Goal: Information Seeking & Learning: Learn about a topic

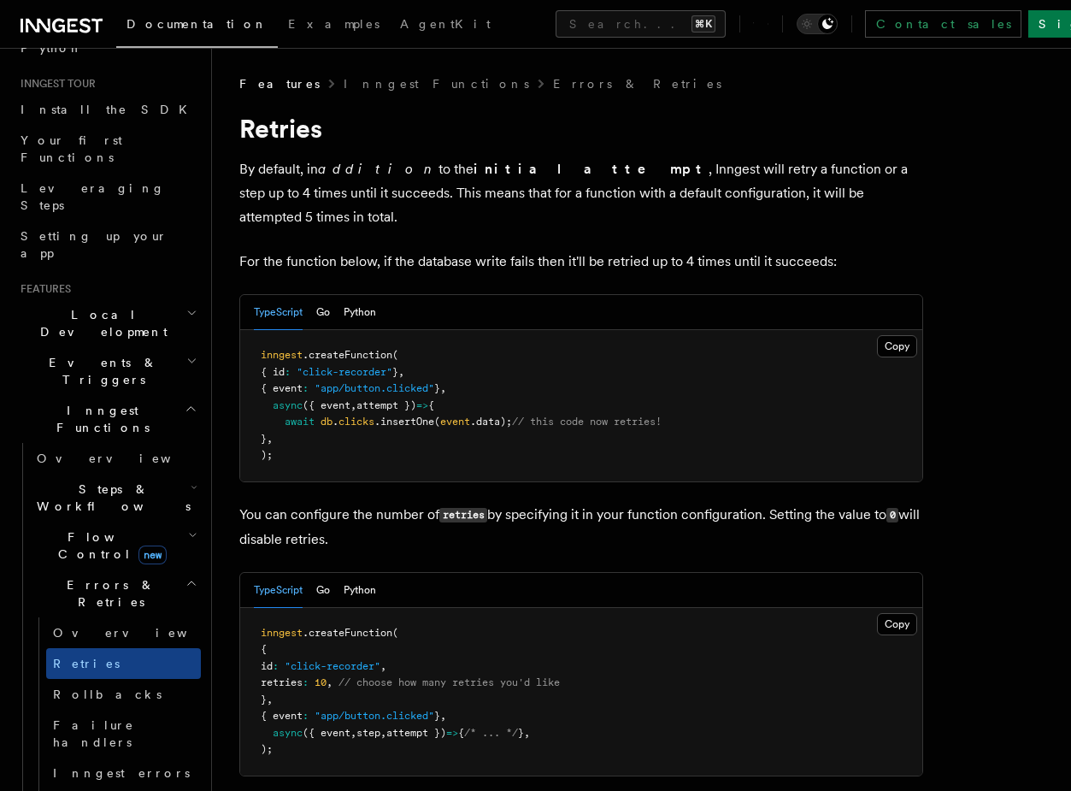
scroll to position [181, 0]
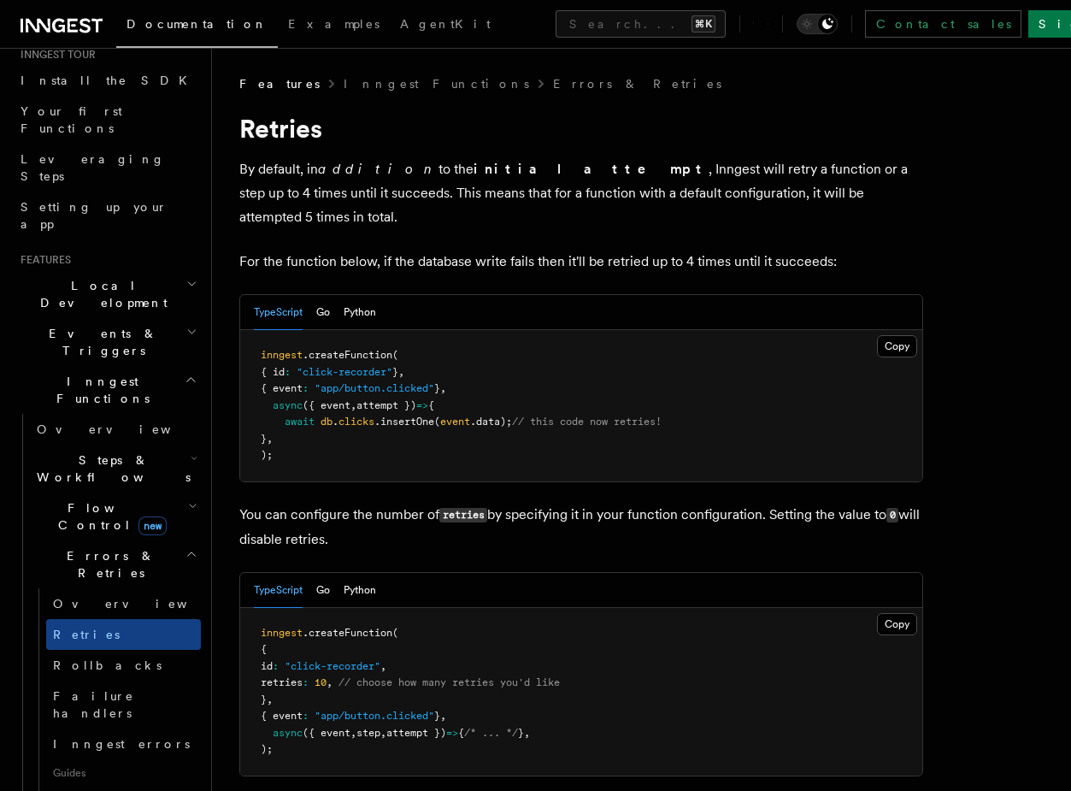
click at [81, 499] on span "Flow Control new" at bounding box center [109, 516] width 158 height 34
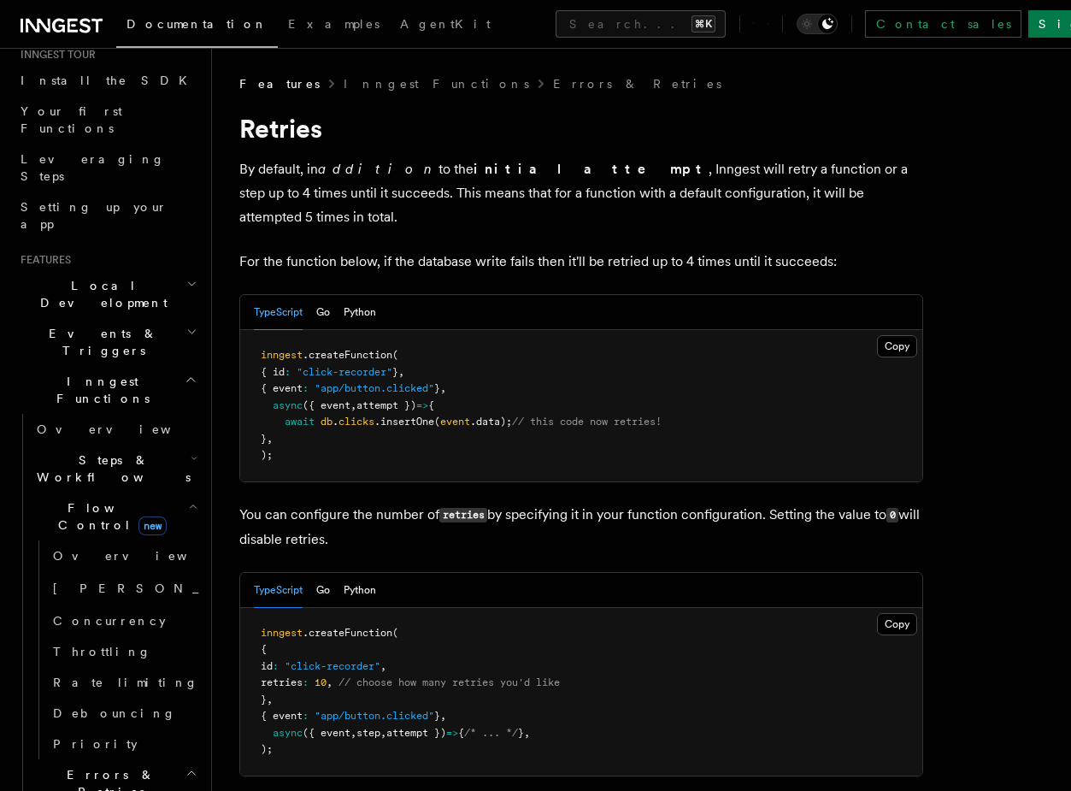
click at [103, 451] on span "Steps & Workflows" at bounding box center [110, 468] width 161 height 34
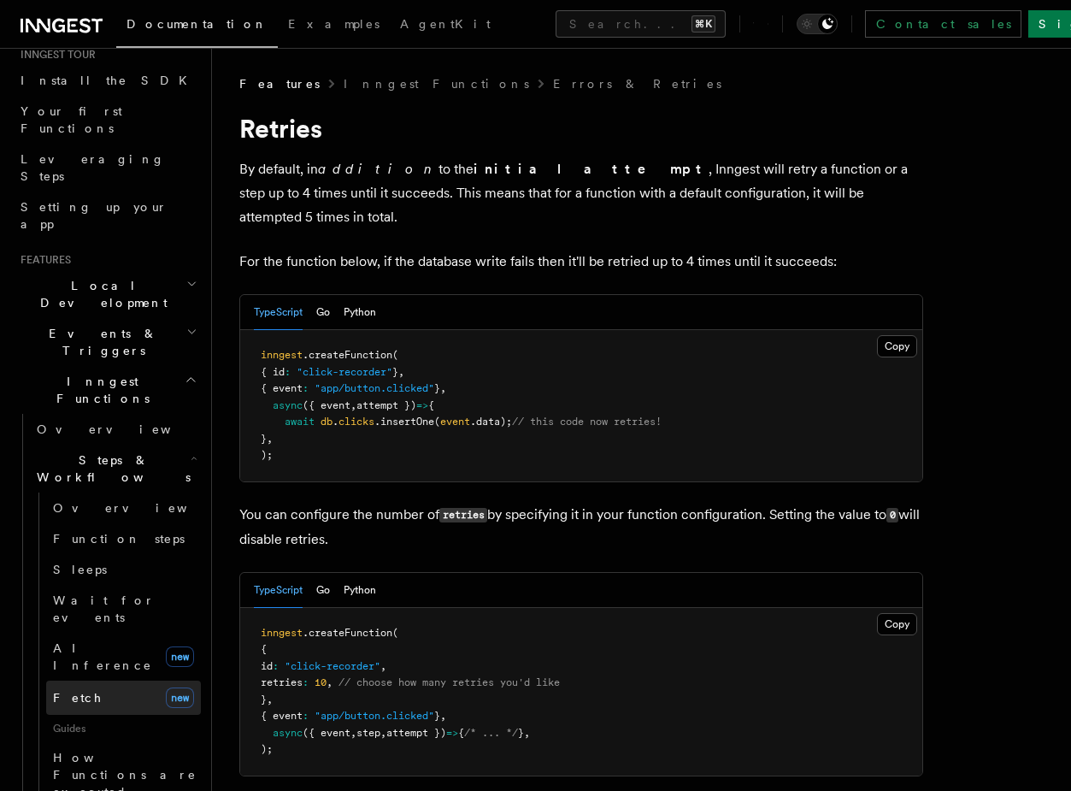
click at [75, 691] on span "Fetch" at bounding box center [78, 698] width 50 height 14
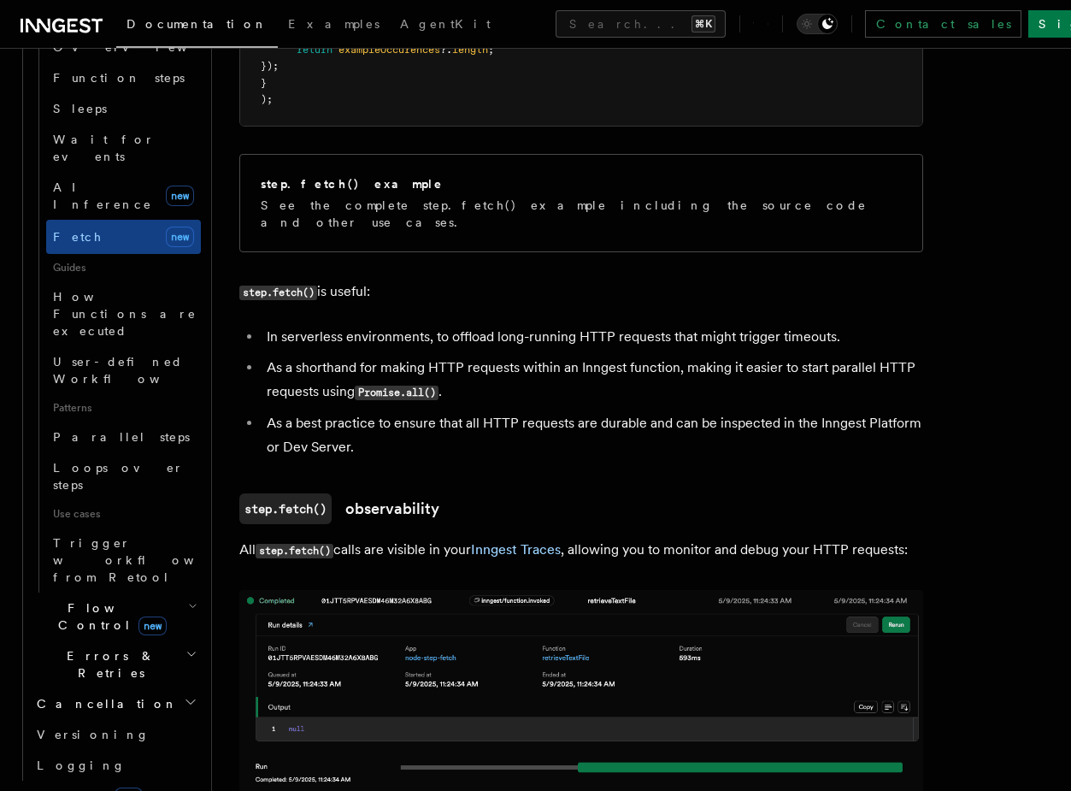
scroll to position [451, 0]
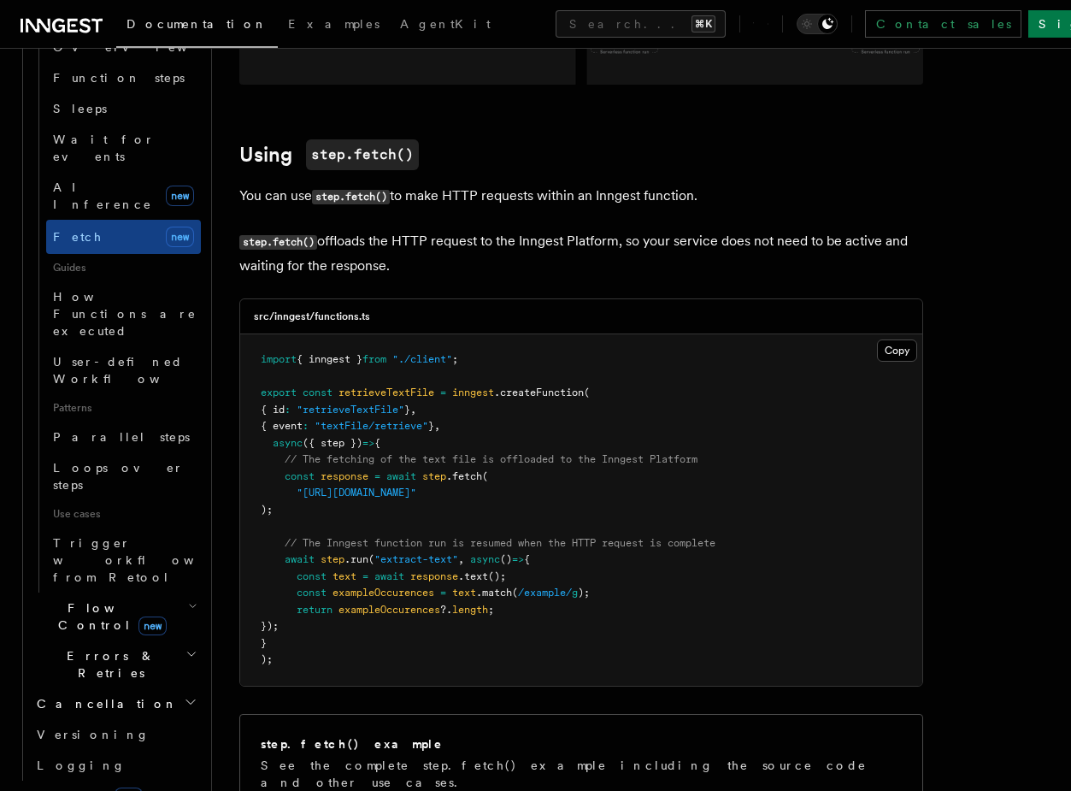
click at [416, 497] on span ""[URL][DOMAIN_NAME]"" at bounding box center [357, 492] width 120 height 12
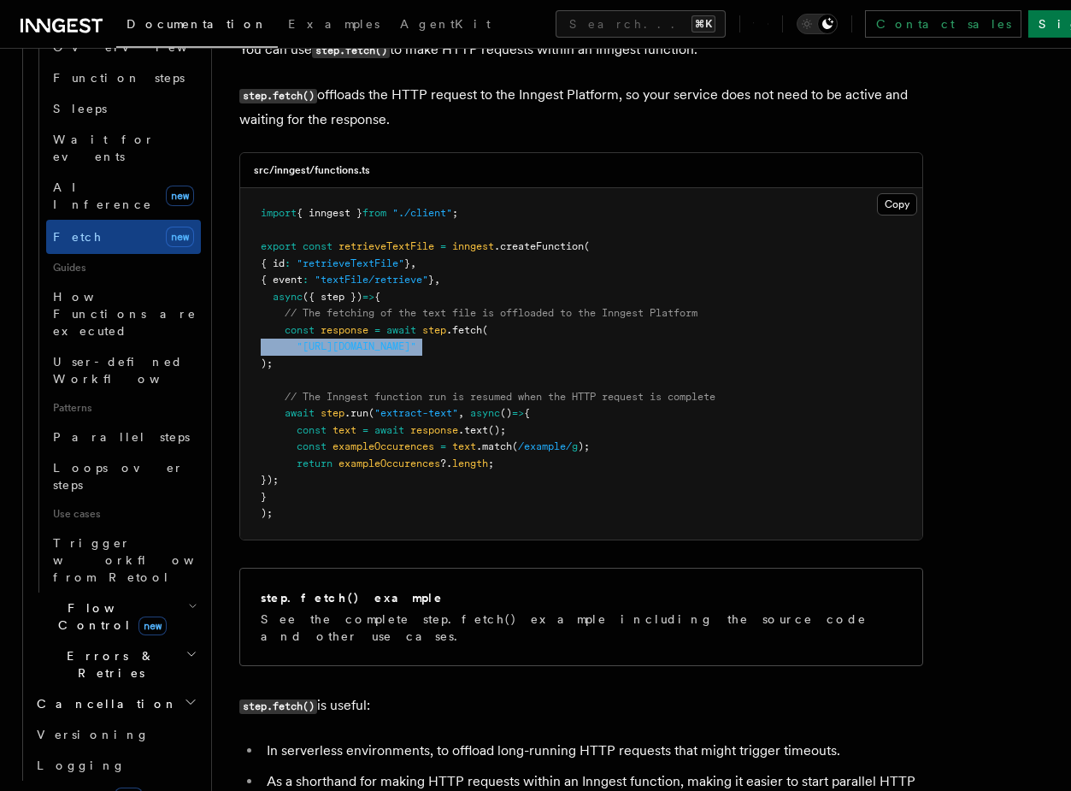
scroll to position [600, 0]
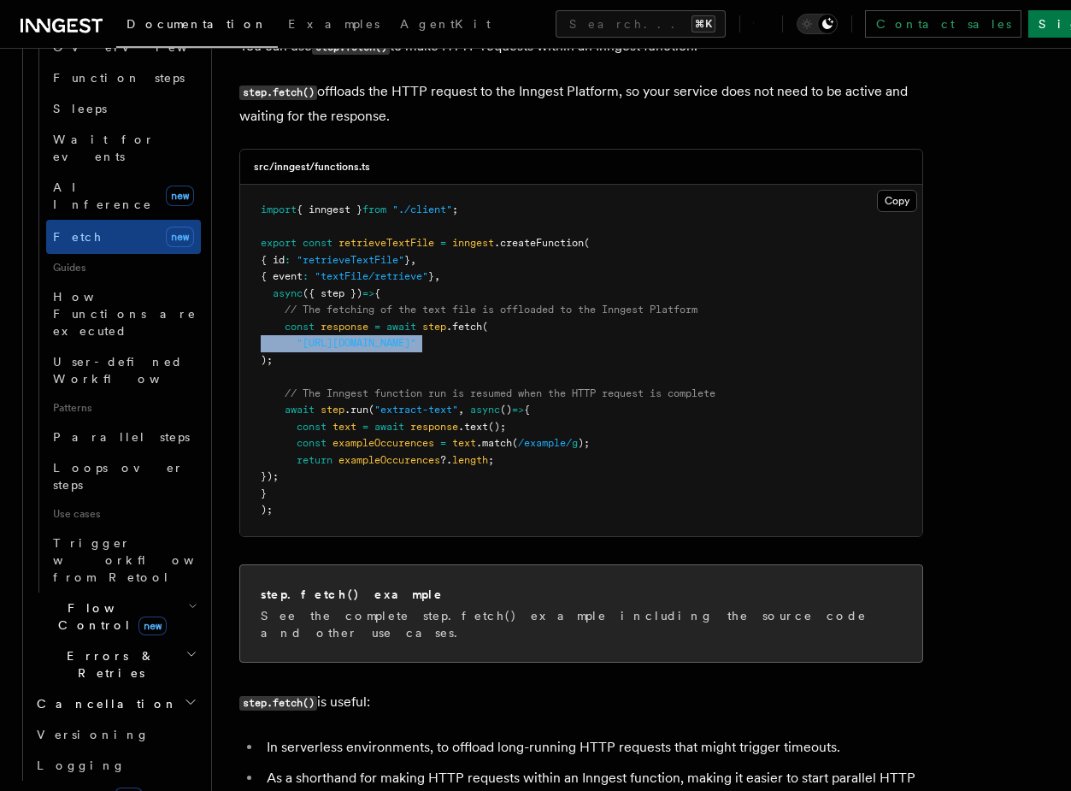
click at [502, 627] on div "step.fetch() example See the complete step.fetch() example including the source…" at bounding box center [581, 613] width 682 height 97
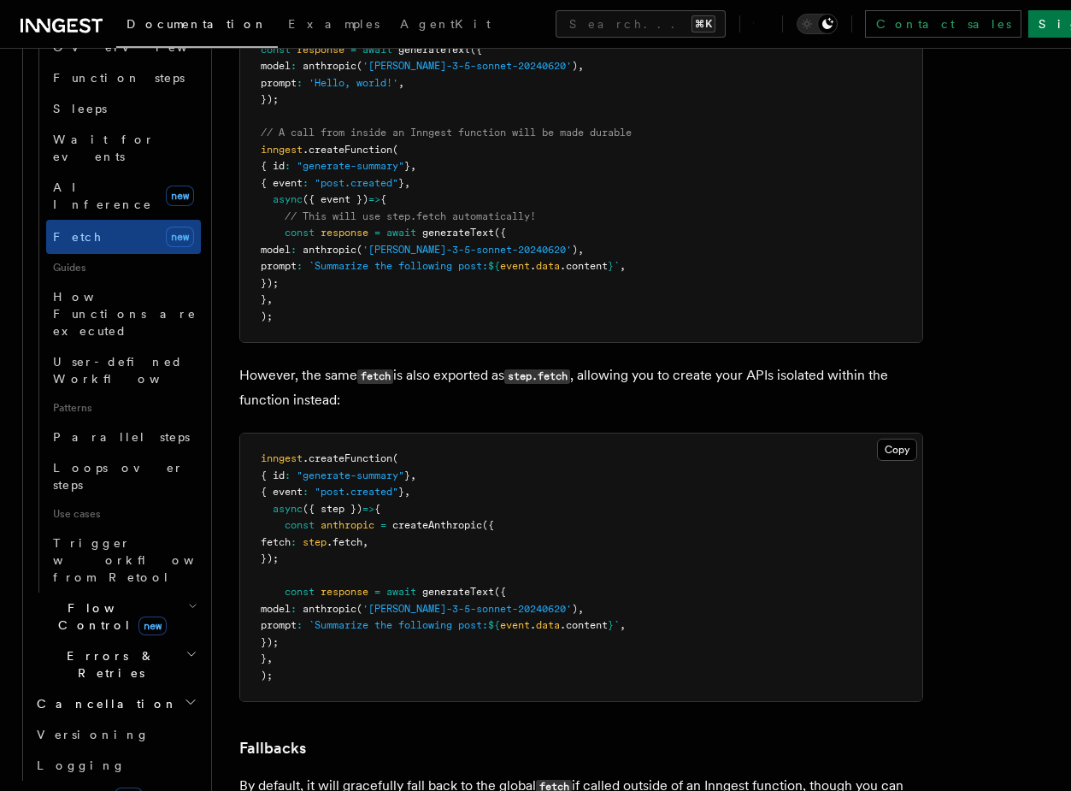
scroll to position [3118, 0]
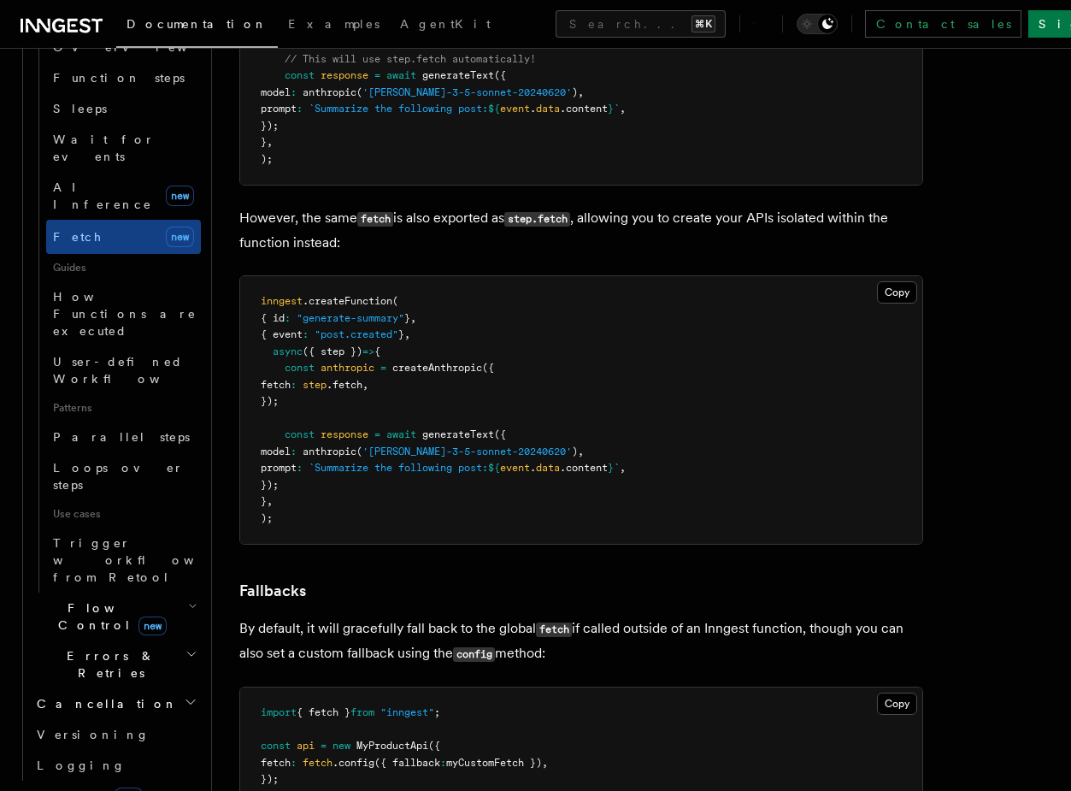
click at [734, 386] on pre "inngest .createFunction ( { id : "generate-summary" } , { event : "post.created…" at bounding box center [581, 410] width 682 height 268
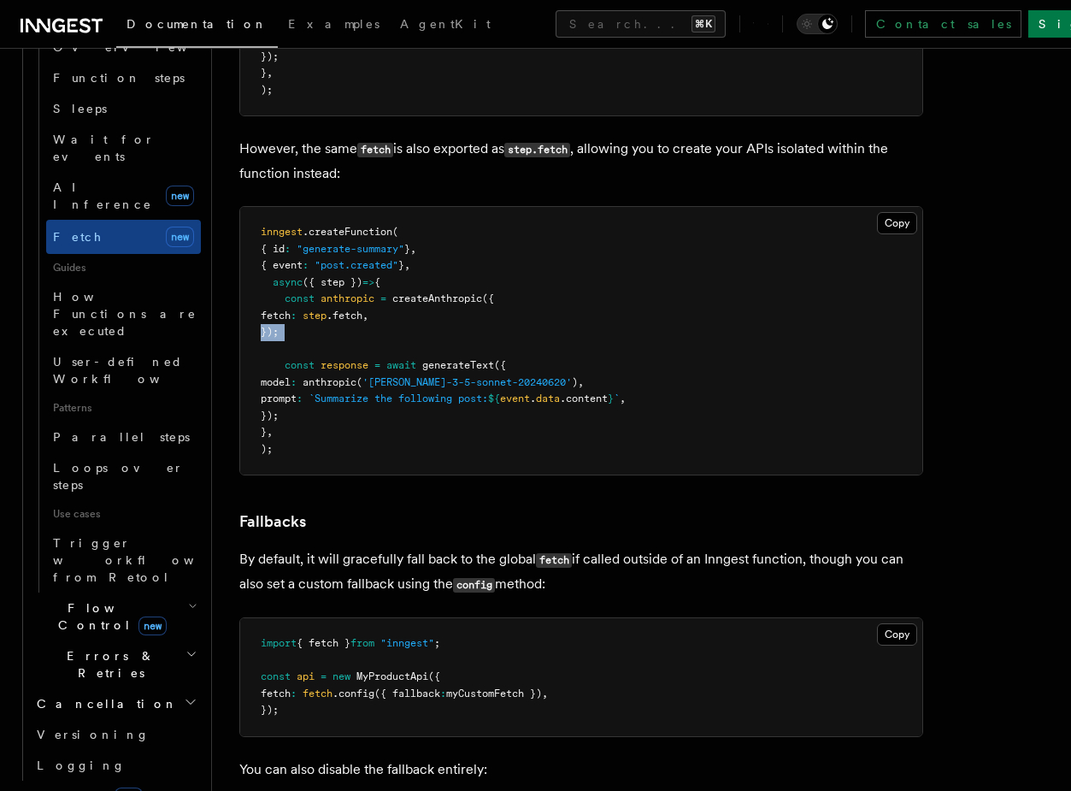
scroll to position [3324, 0]
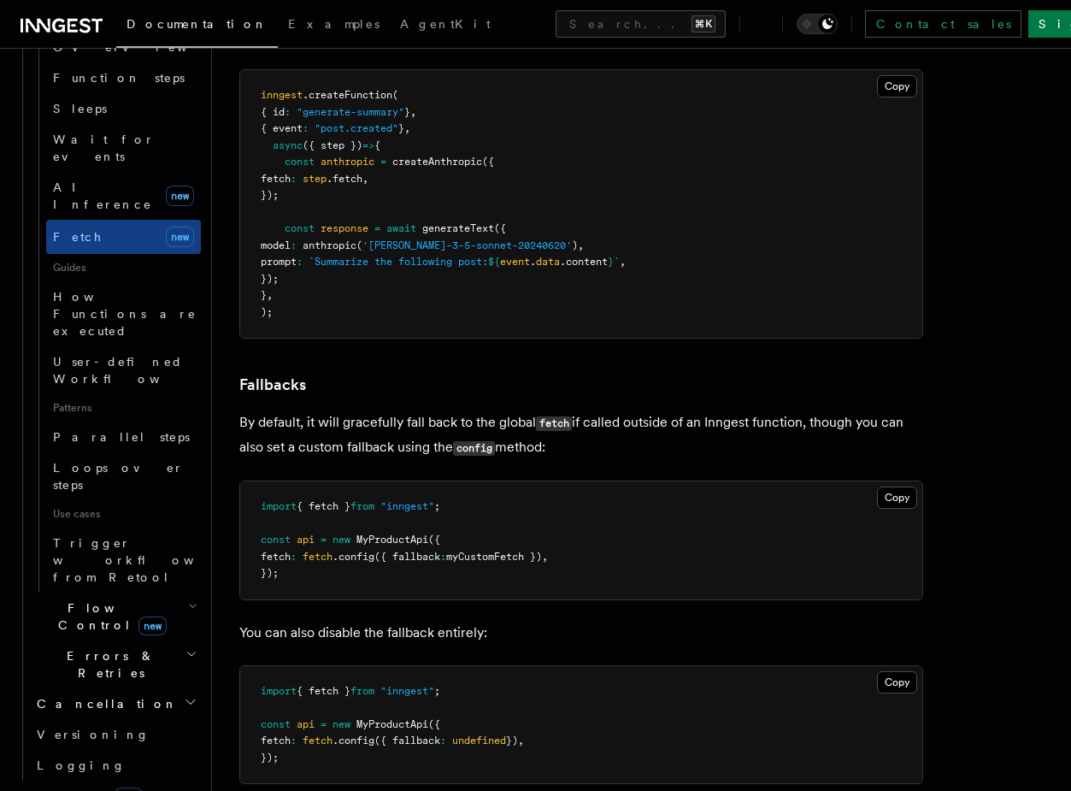
click at [734, 386] on h3 "Fallbacks" at bounding box center [581, 385] width 684 height 24
click at [707, 504] on pre "import { fetch } from "inngest" ; const api = new MyProductApi ({ fetch : fetch…" at bounding box center [581, 540] width 682 height 118
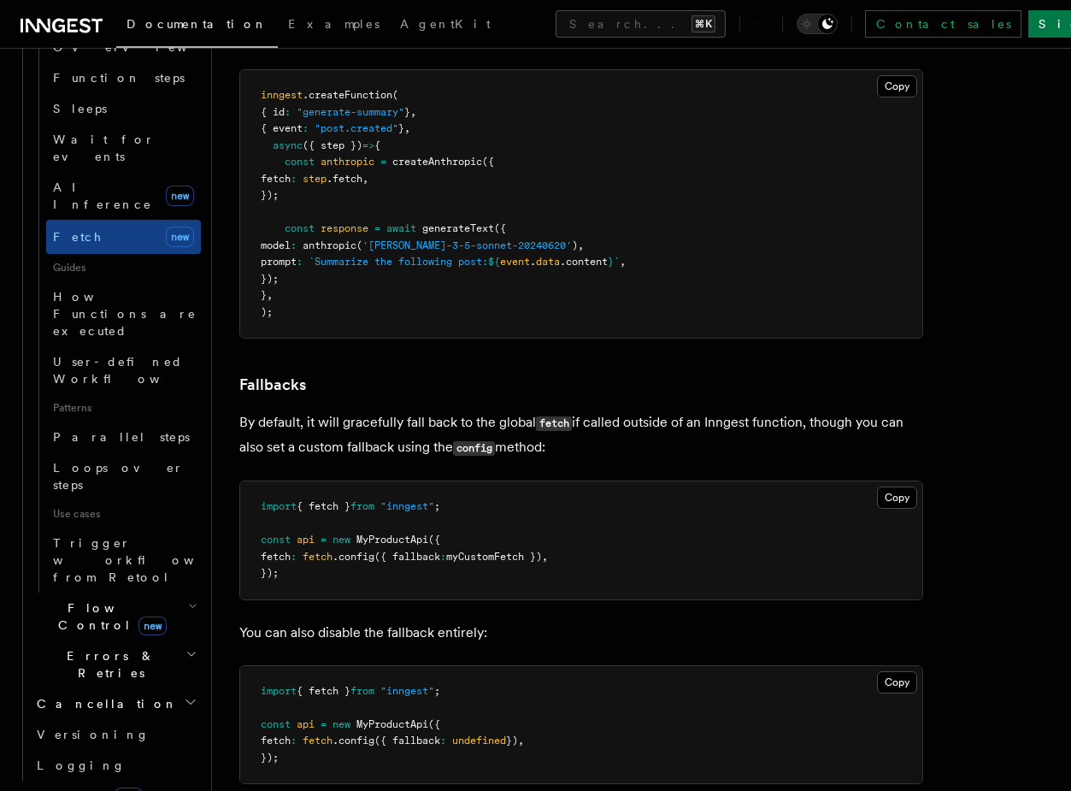
click at [661, 583] on pre "import { fetch } from "inngest" ; const api = new MyProductApi ({ fetch : fetch…" at bounding box center [581, 540] width 682 height 118
click at [660, 547] on pre "import { fetch } from "inngest" ; const api = new MyProductApi ({ fetch : fetch…" at bounding box center [581, 540] width 682 height 118
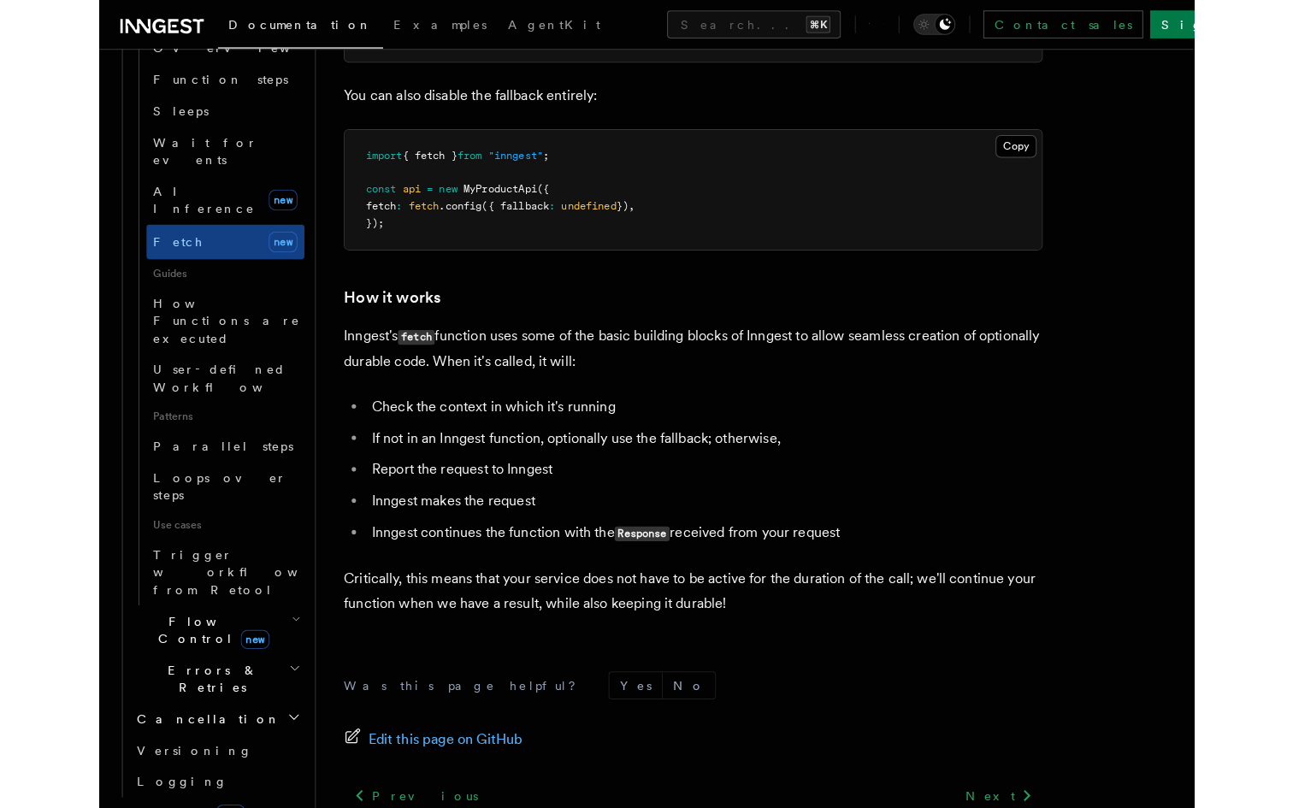
scroll to position [3934, 0]
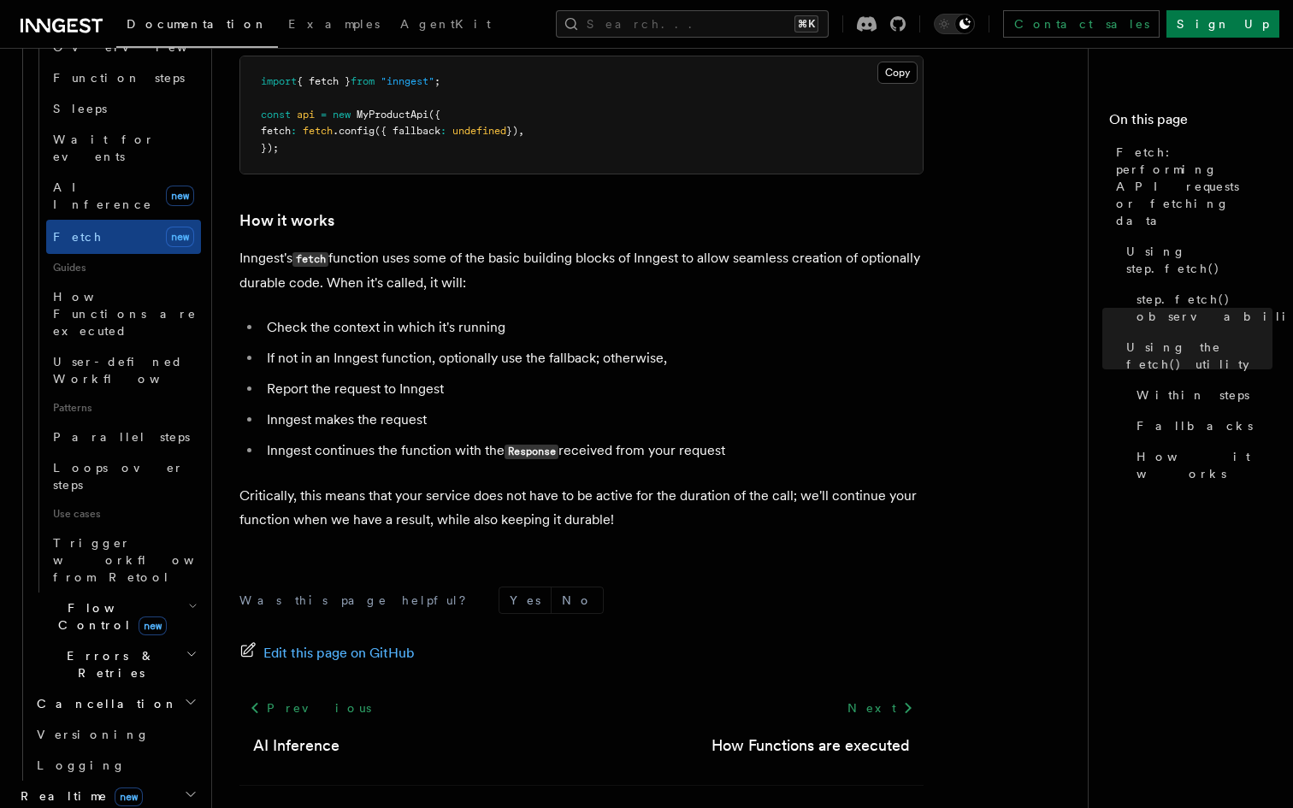
click at [107, 647] on span "Errors & Retries" at bounding box center [108, 664] width 156 height 34
click at [104, 719] on link "Retries" at bounding box center [123, 734] width 155 height 31
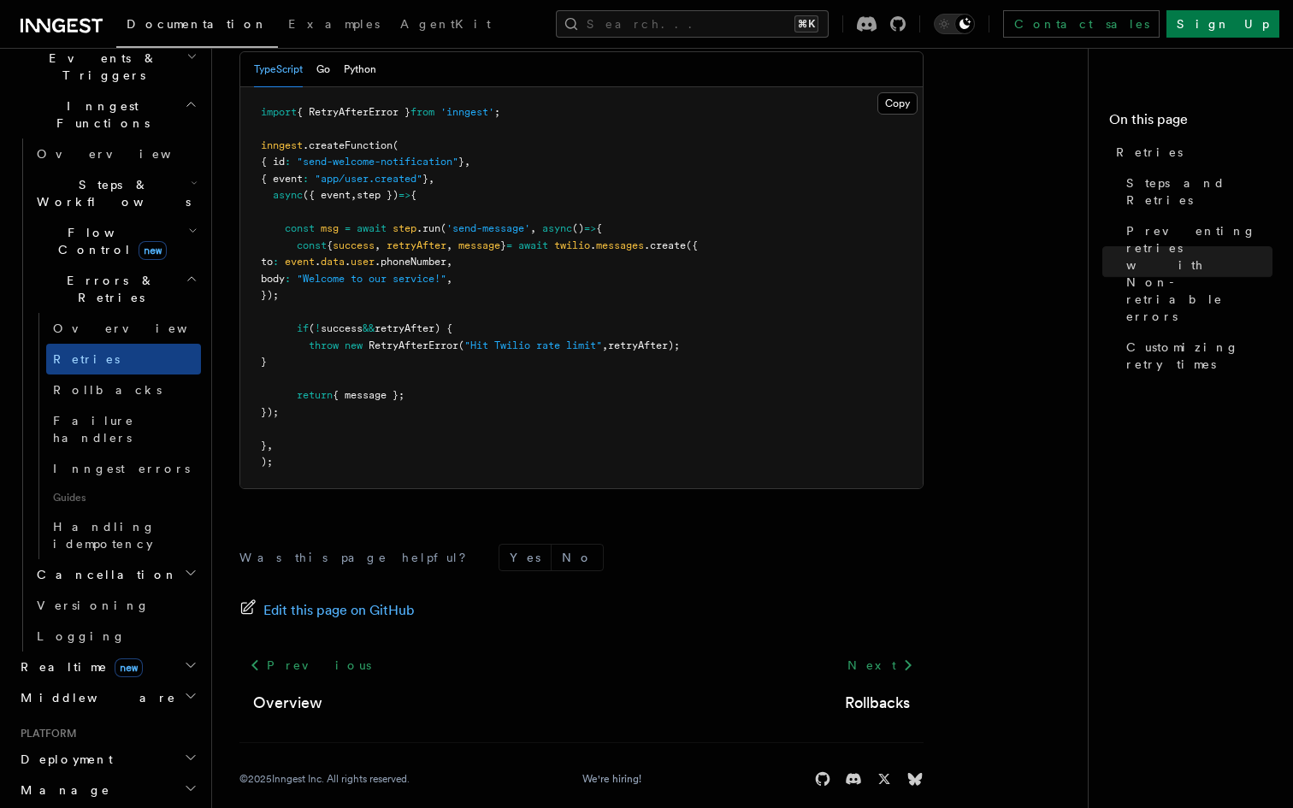
scroll to position [445, 0]
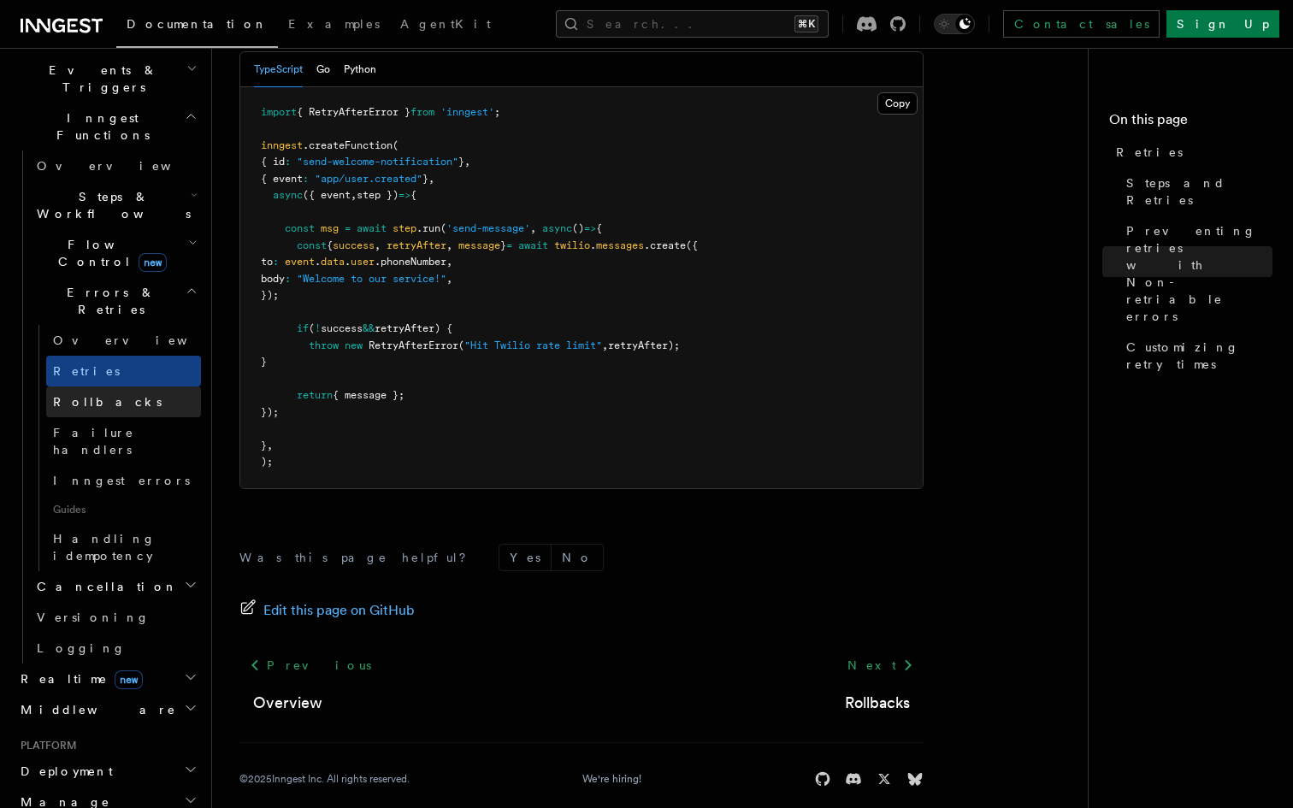
click at [169, 386] on link "Rollbacks" at bounding box center [123, 401] width 155 height 31
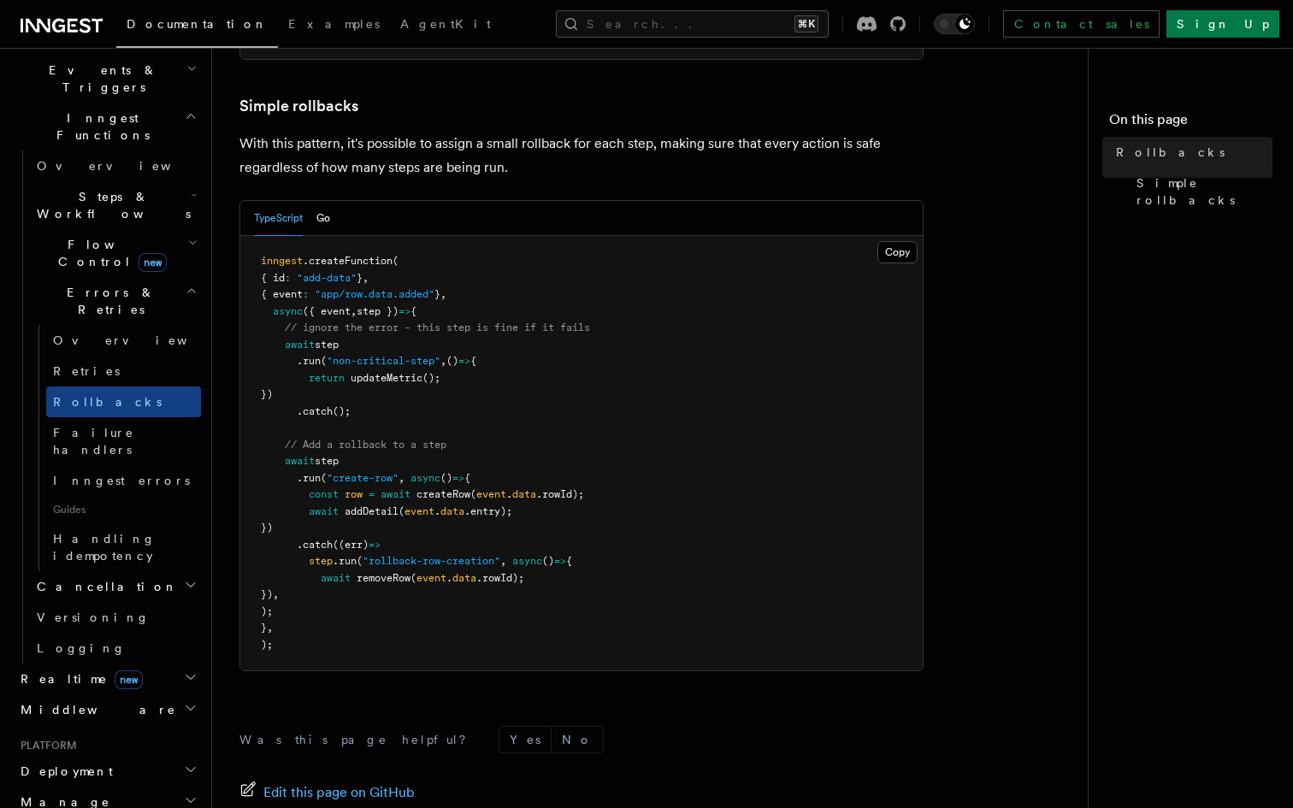
scroll to position [1068, 0]
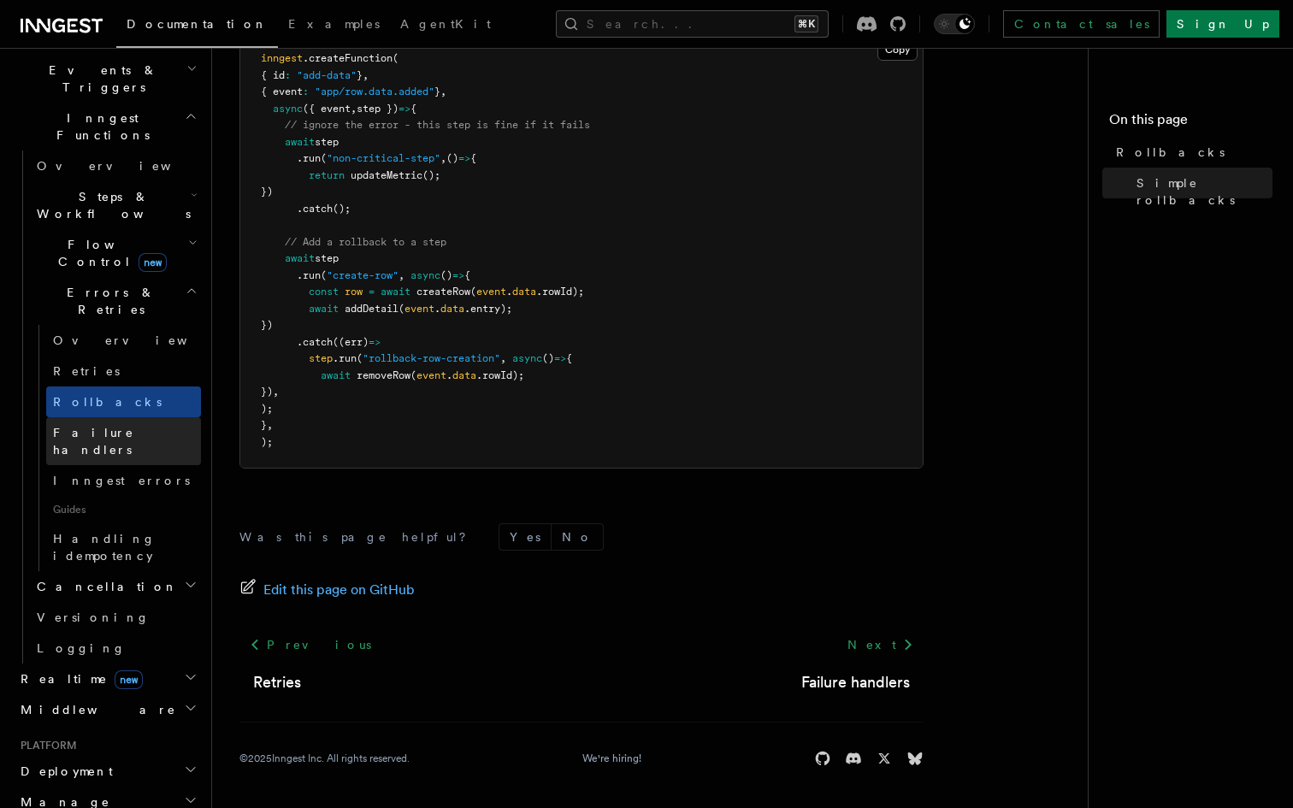
click at [104, 426] on span "Failure handlers" at bounding box center [93, 441] width 81 height 31
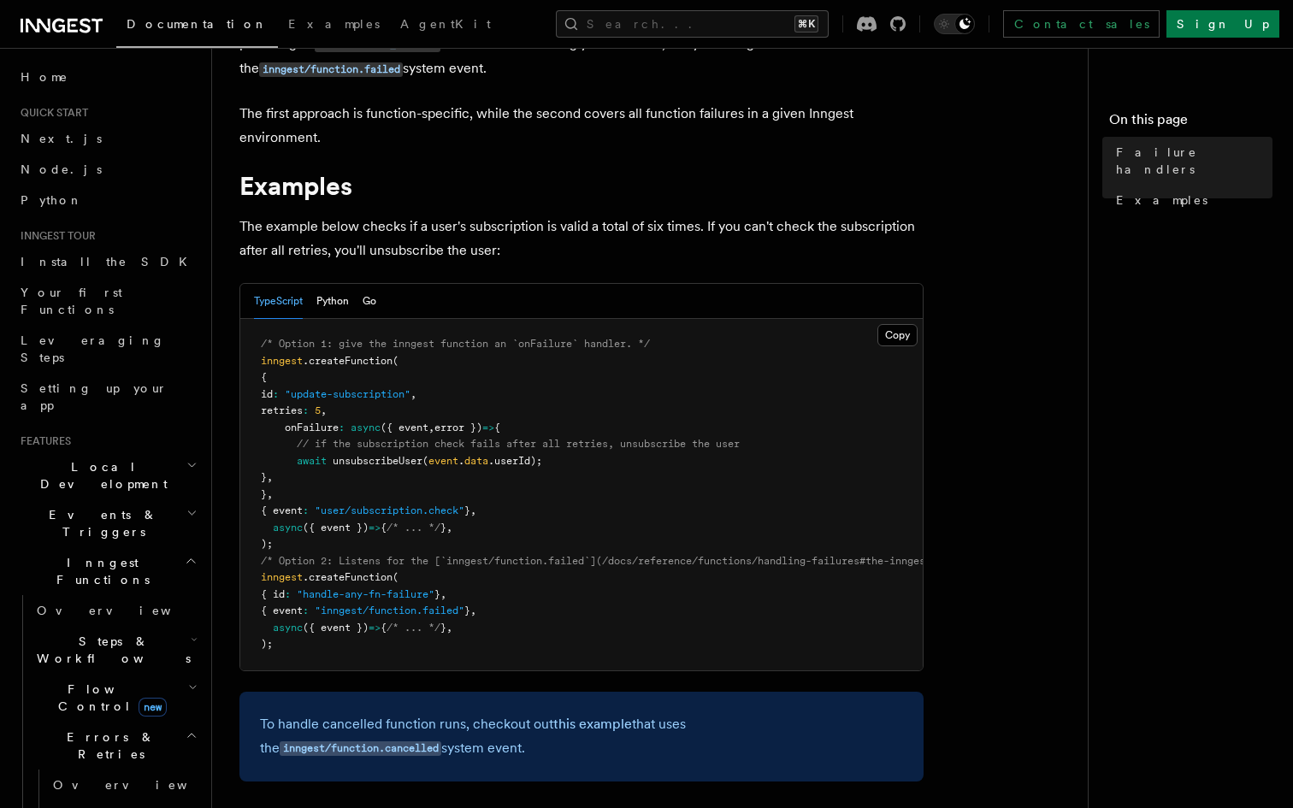
click at [126, 499] on h2 "Events & Triggers" at bounding box center [107, 523] width 187 height 48
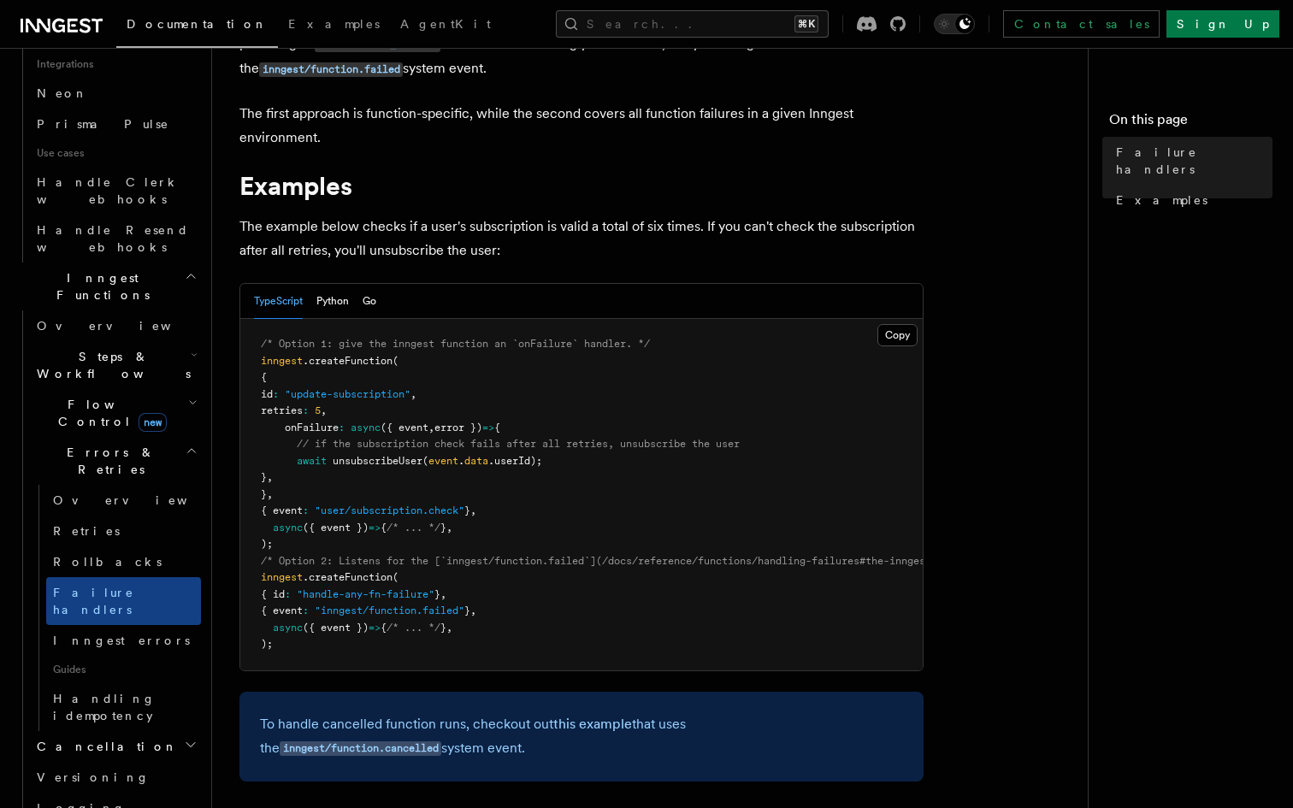
scroll to position [1116, 0]
